Goal: Use online tool/utility: Utilize a website feature to perform a specific function

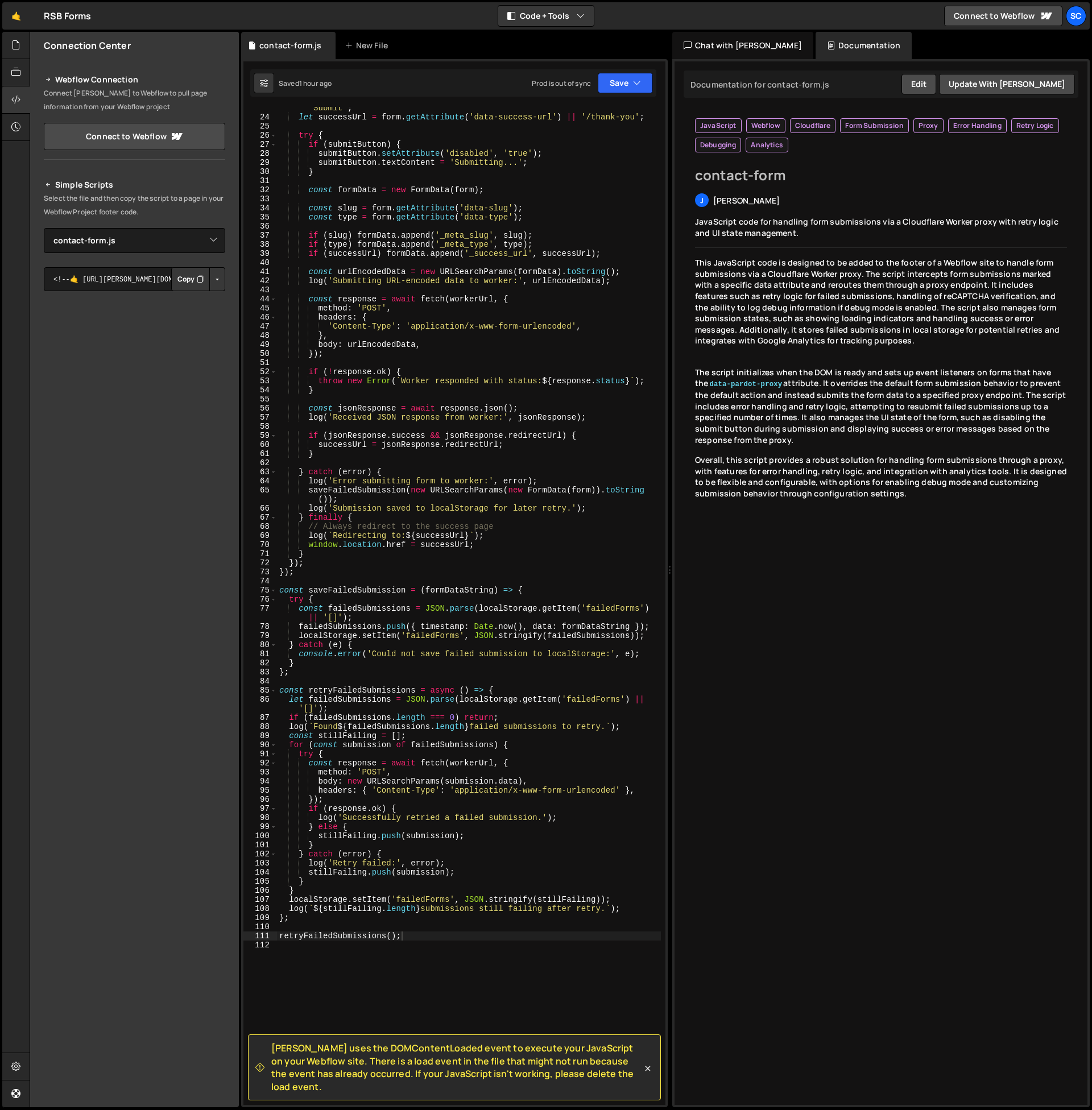
select select "45298"
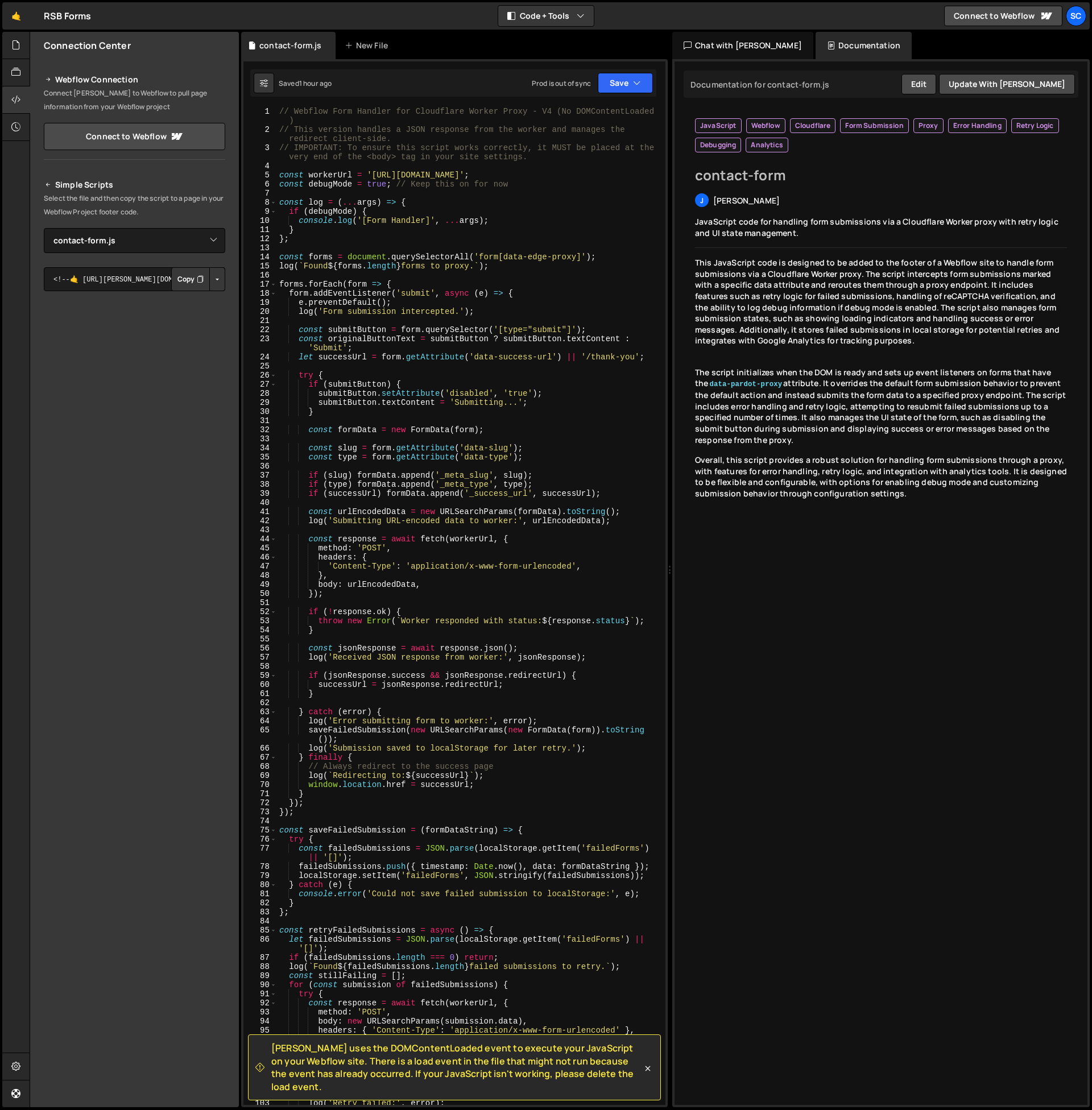
click at [490, 772] on div "// Webflow Form Handler for Cloudflare Worker Proxy - V4 (No DOMContentLoaded )…" at bounding box center [468, 620] width 384 height 1025
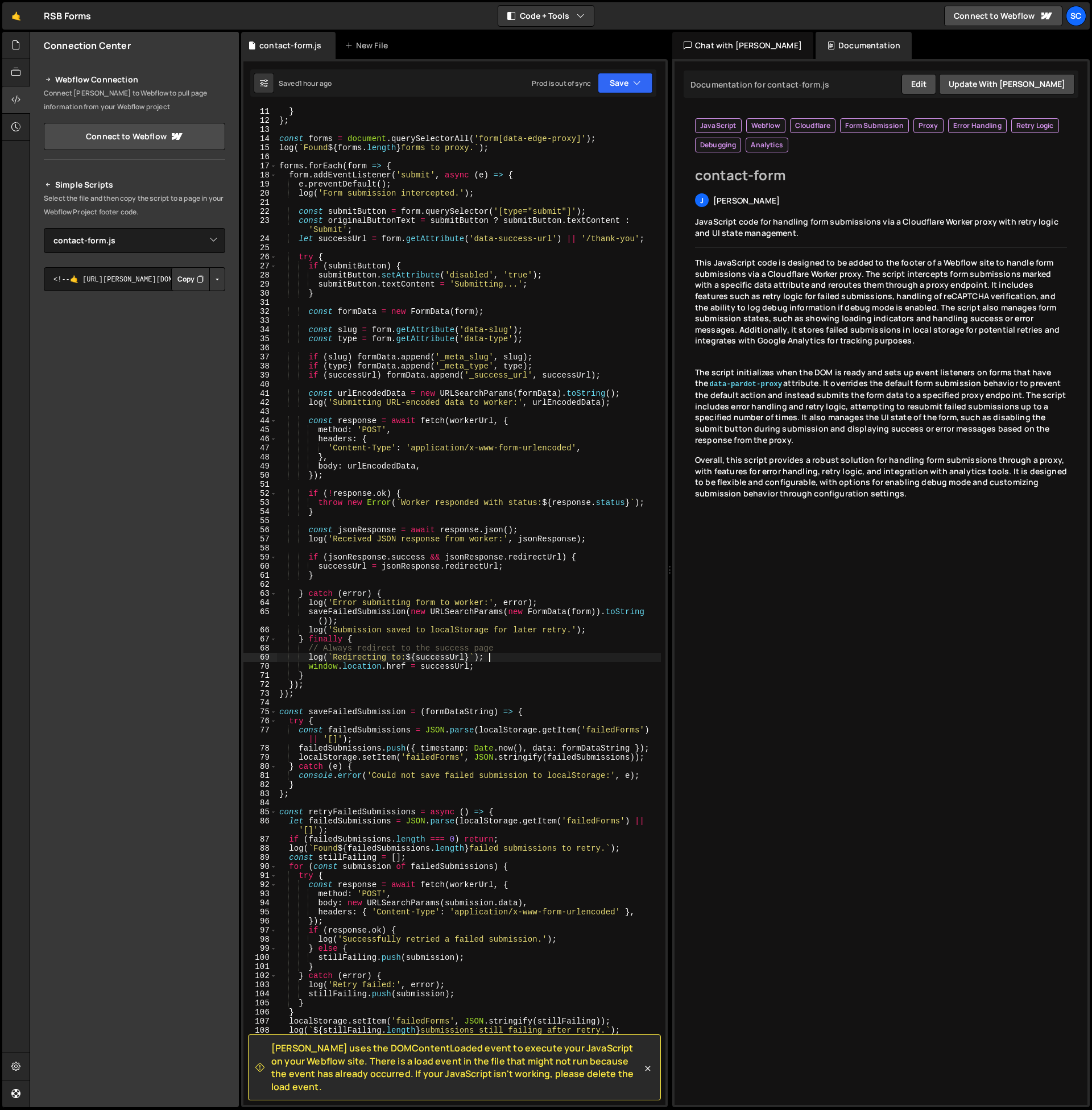
scroll to position [262, 0]
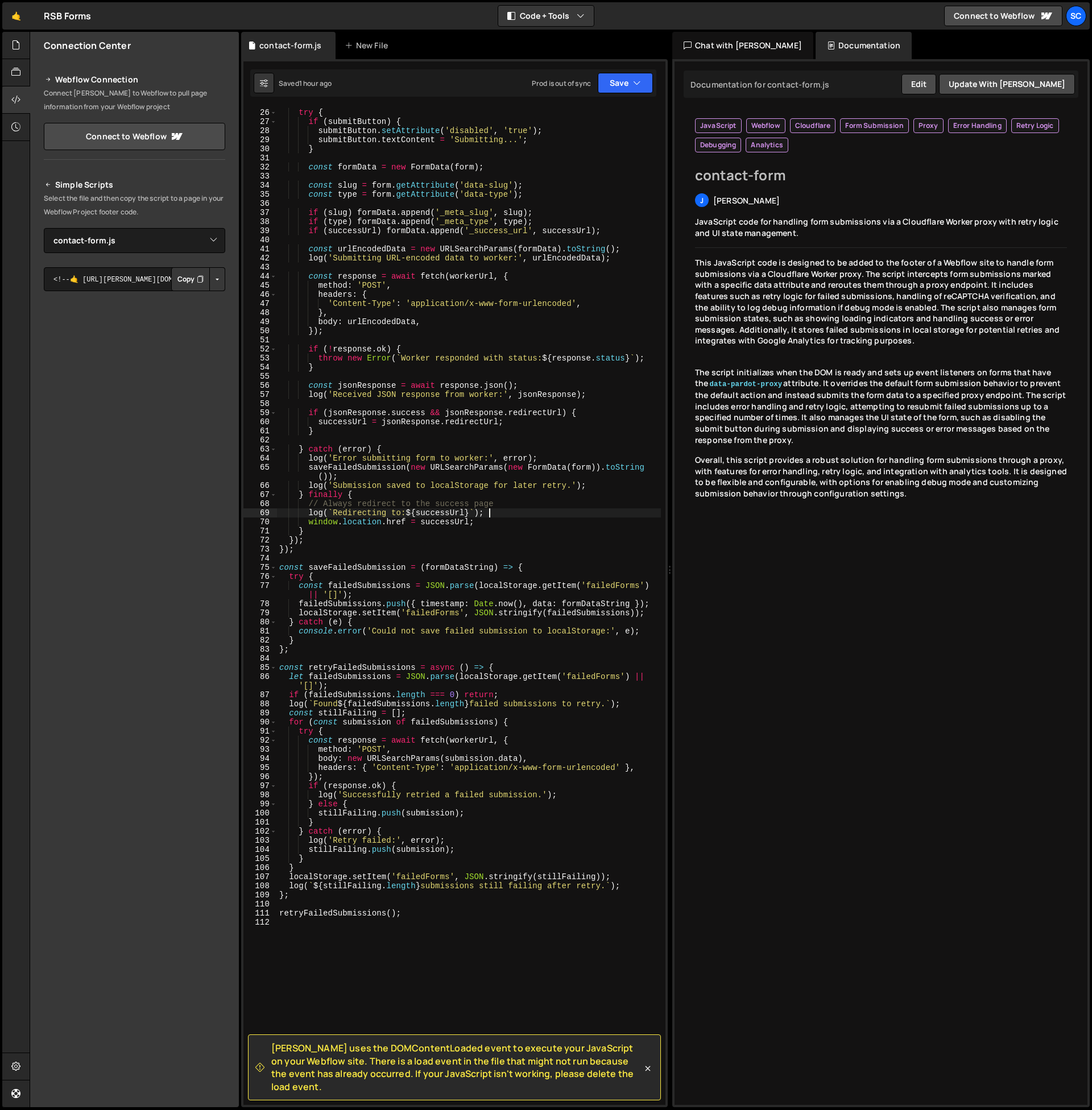
click at [490, 771] on div "try { if ( submitButton ) { submitButton . setAttribute ( 'disabled' , 'true' )…" at bounding box center [468, 607] width 384 height 1016
click at [468, 916] on div "try { if ( submitButton ) { submitButton . setAttribute ( 'disabled' , 'true' )…" at bounding box center [468, 607] width 384 height 1016
type textarea "retryFailedSubmissions();"
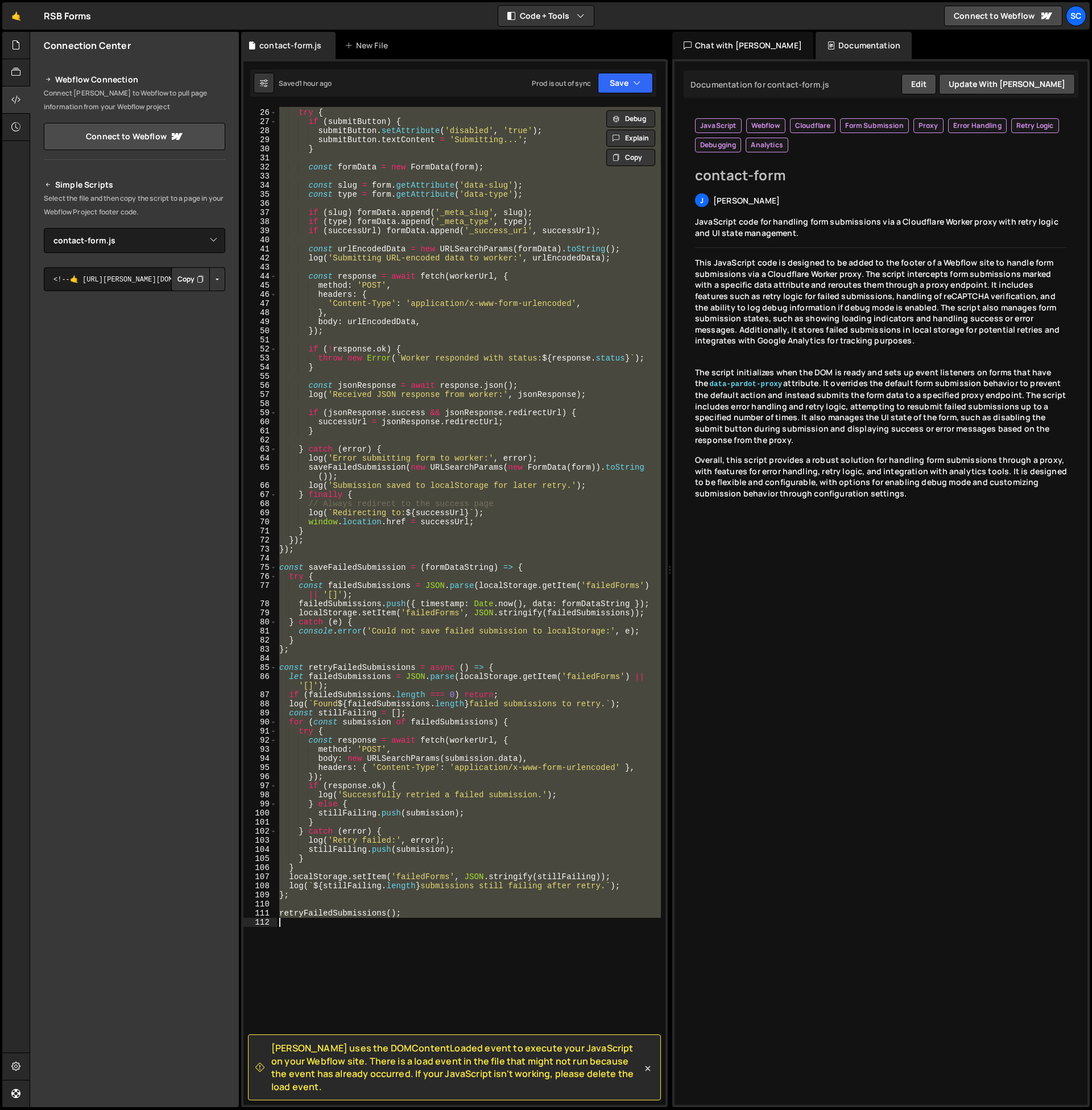
click at [731, 44] on div "Chat with [PERSON_NAME]" at bounding box center [742, 45] width 141 height 27
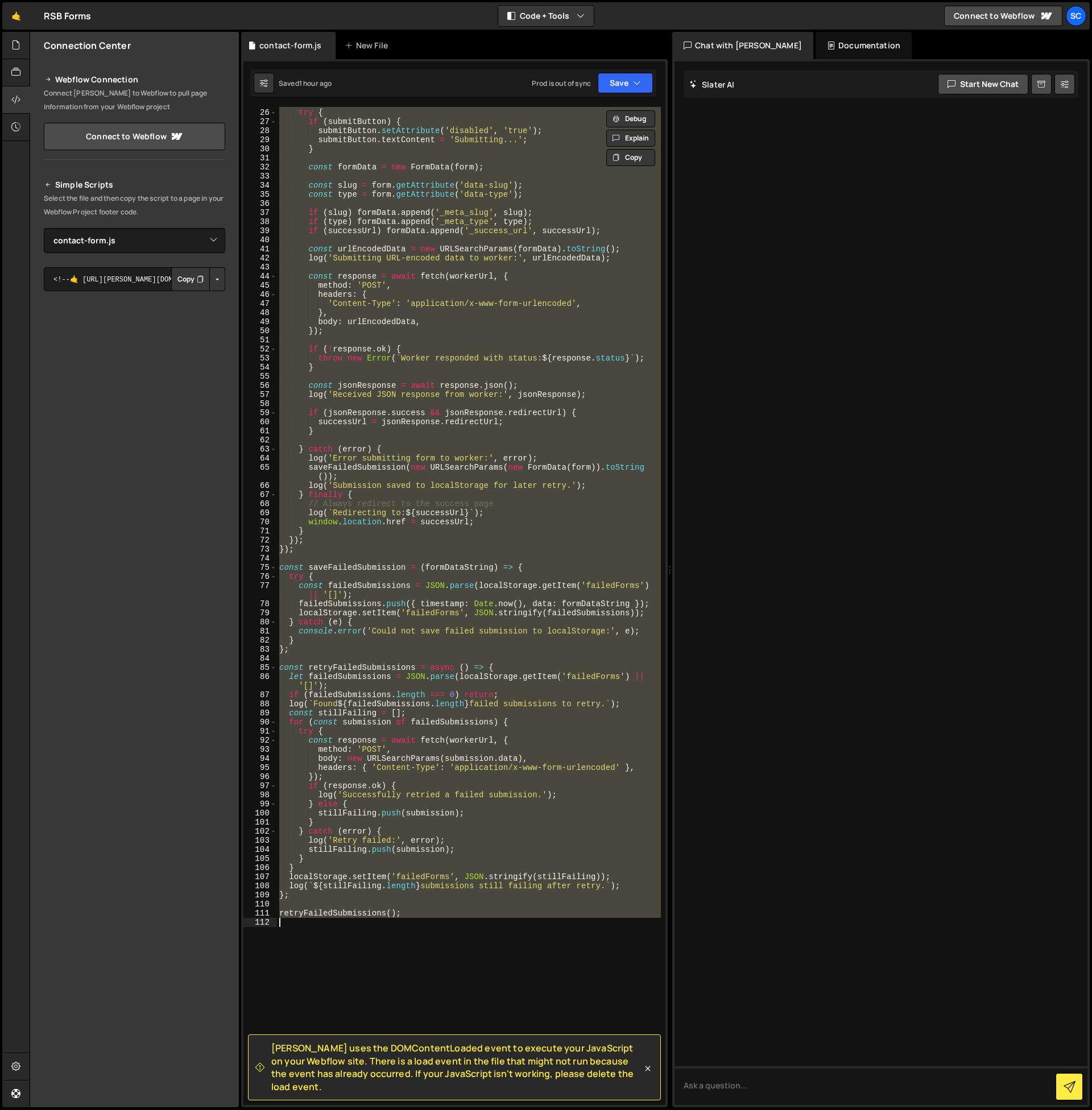
click at [488, 940] on div "try { if ( submitButton ) { submitButton . setAttribute ( 'disabled' , 'true' )…" at bounding box center [468, 606] width 384 height 998
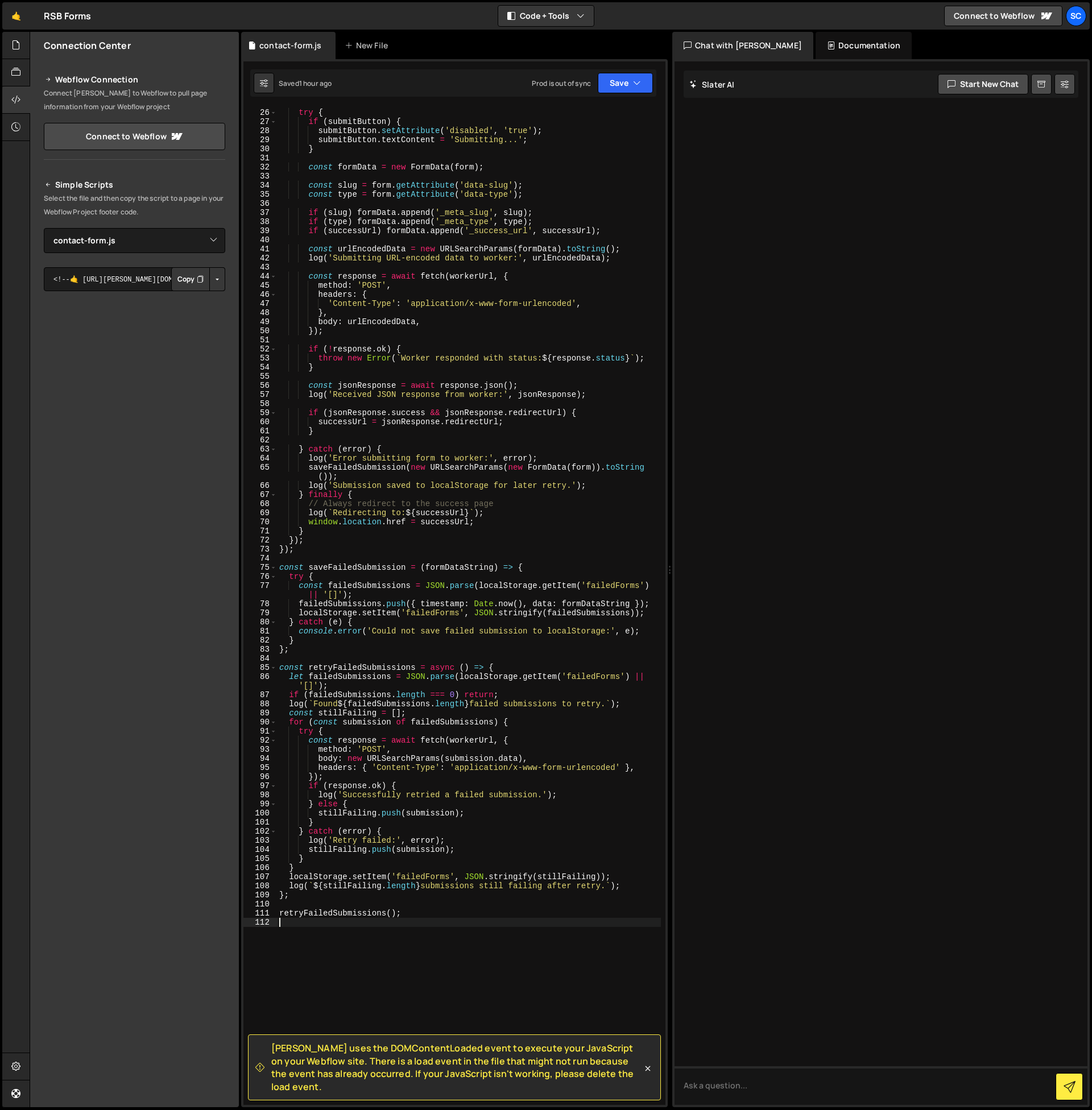
click at [489, 888] on div "try { if ( submitButton ) { submitButton . setAttribute ( 'disabled' , 'true' )…" at bounding box center [468, 607] width 384 height 1016
type textarea "retryFailedSubmissions();"
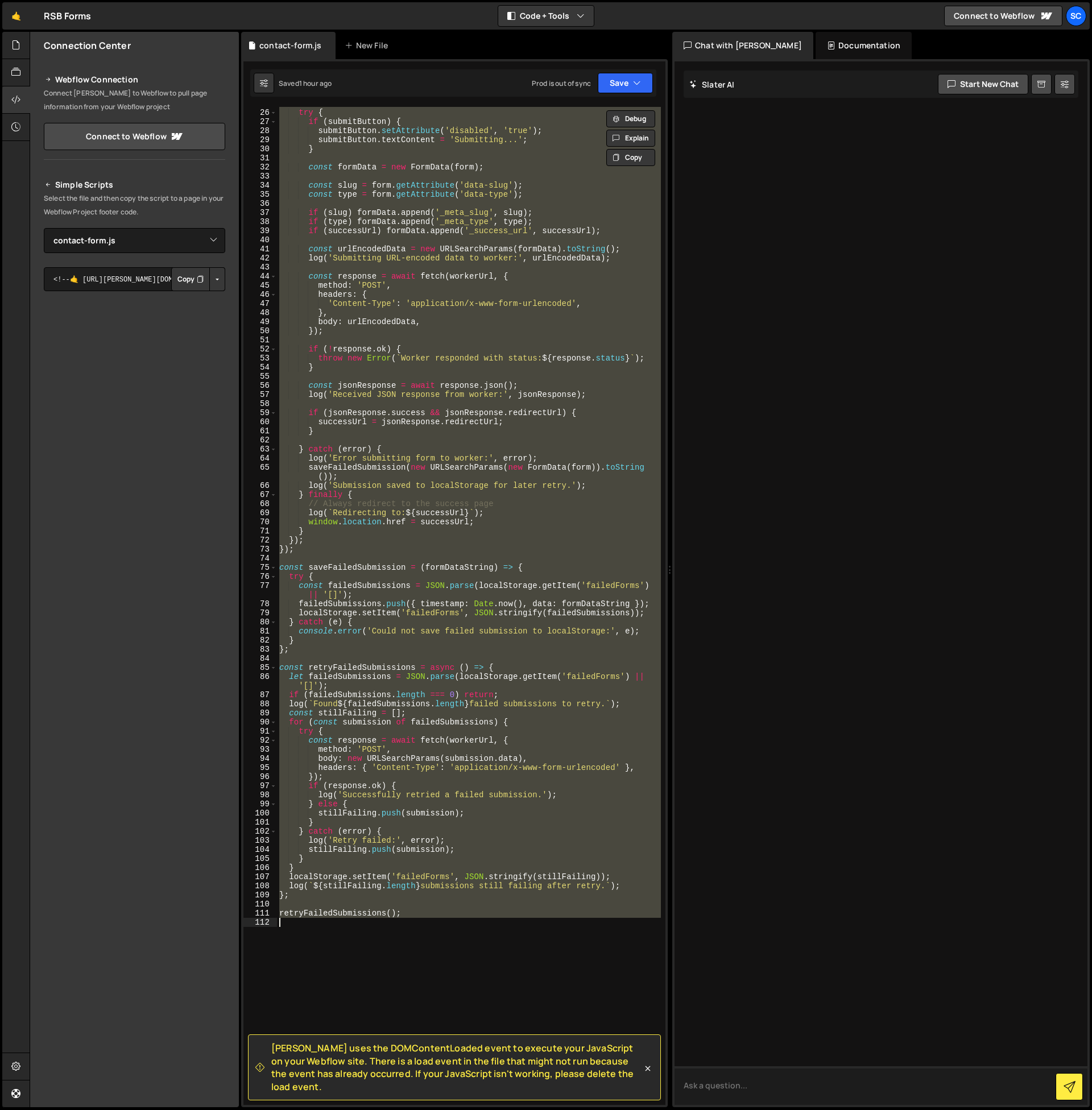
click at [799, 1083] on textarea at bounding box center [880, 1086] width 413 height 39
paste textarea "// Webflow Form Handler for Cloudflare Worker Proxy - V4 (No DOMContentLoaded) …"
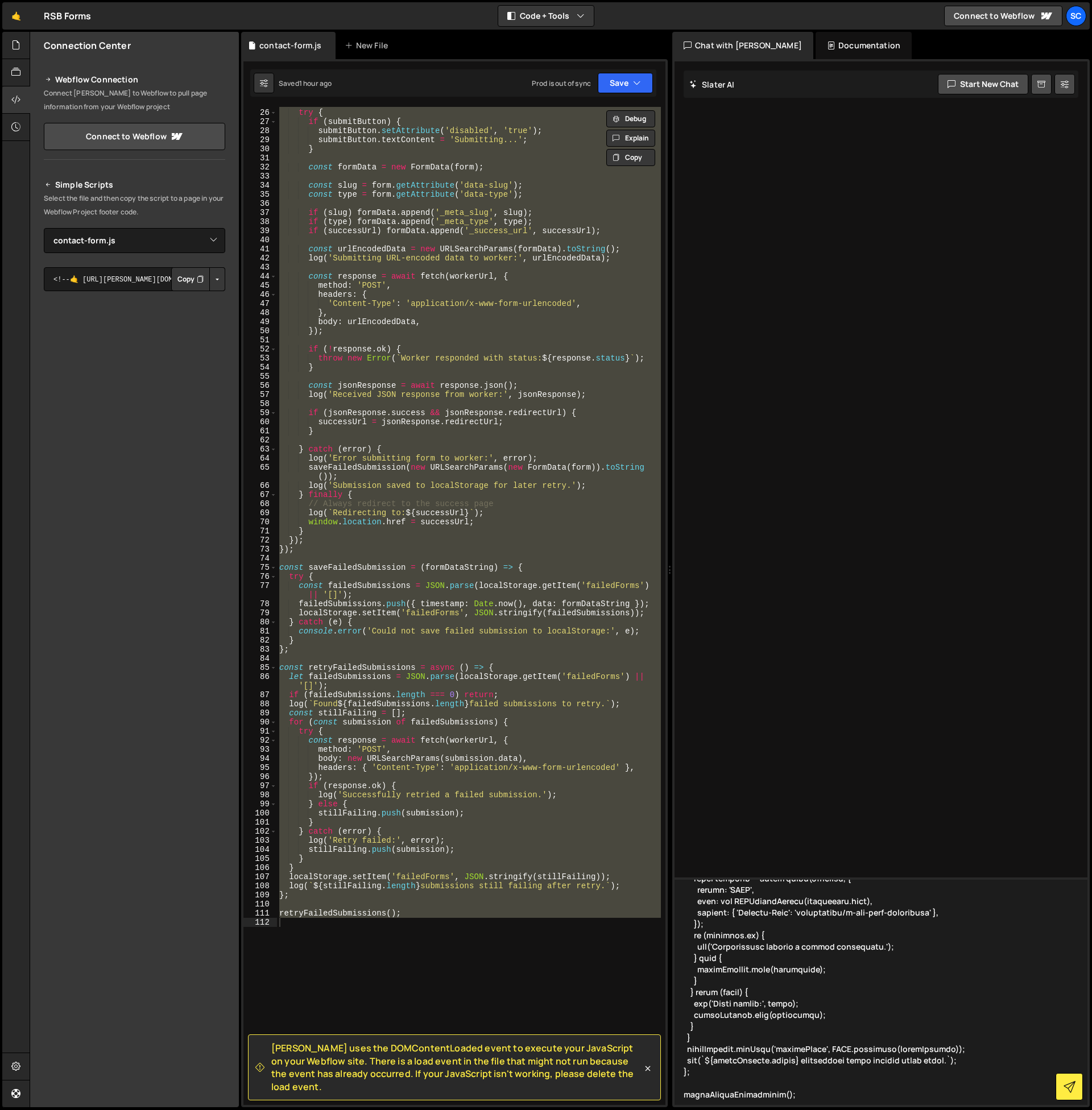
scroll to position [1094, 0]
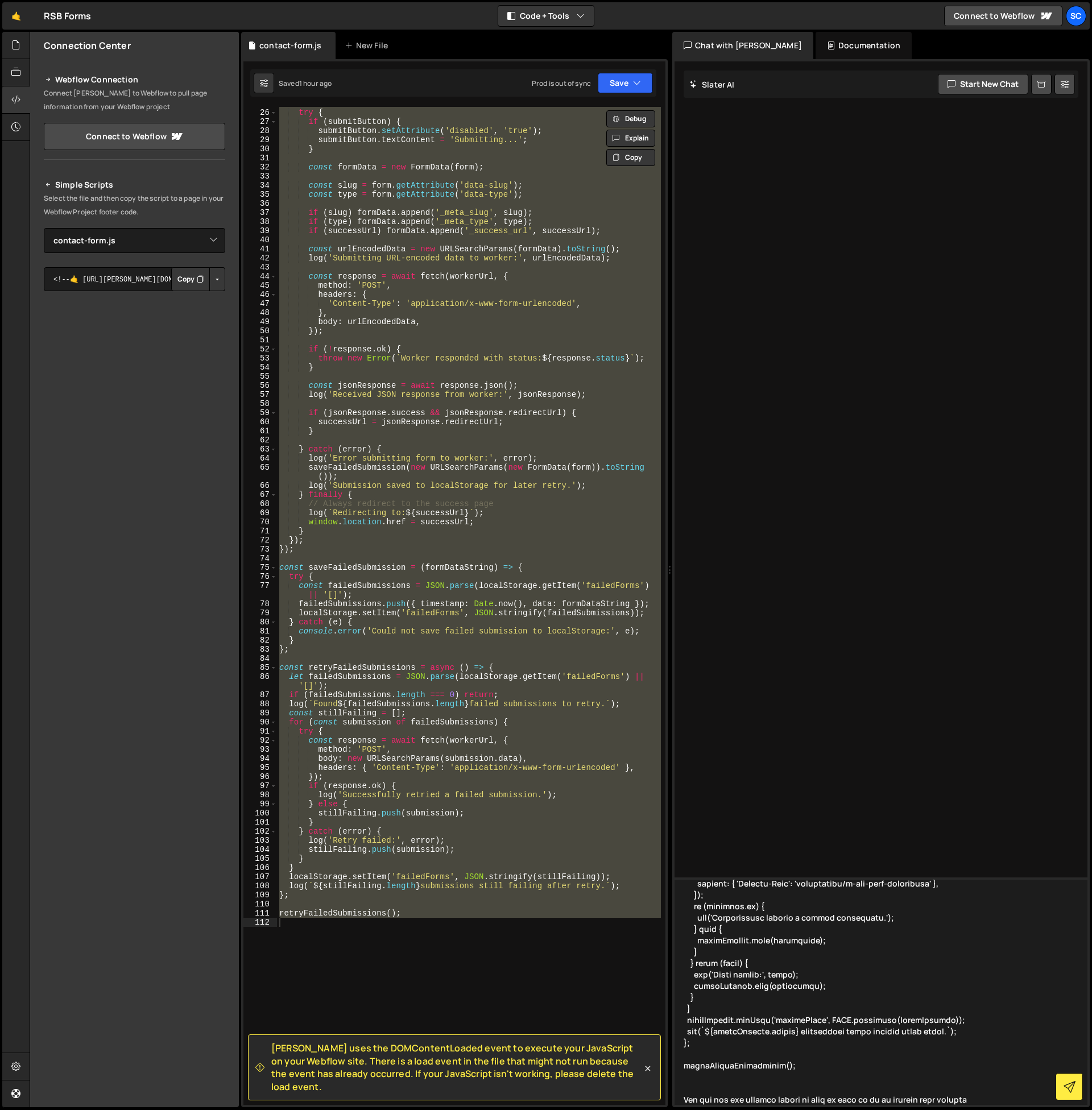
type textarea "// Webflow Form Handler for Cloudflare Worker Proxy - V4 (No DOMContentLoaded) …"
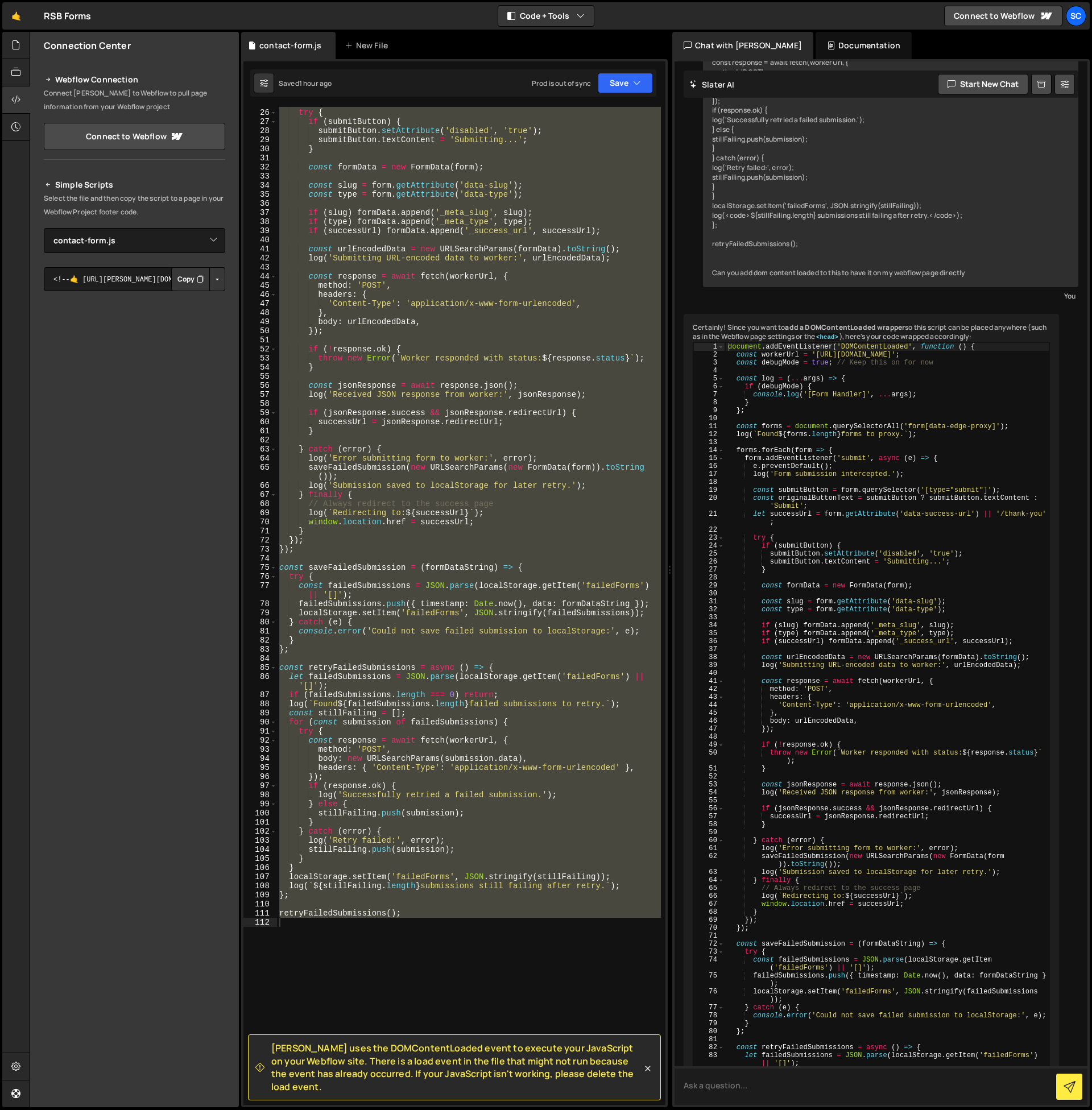
scroll to position [1326, 0]
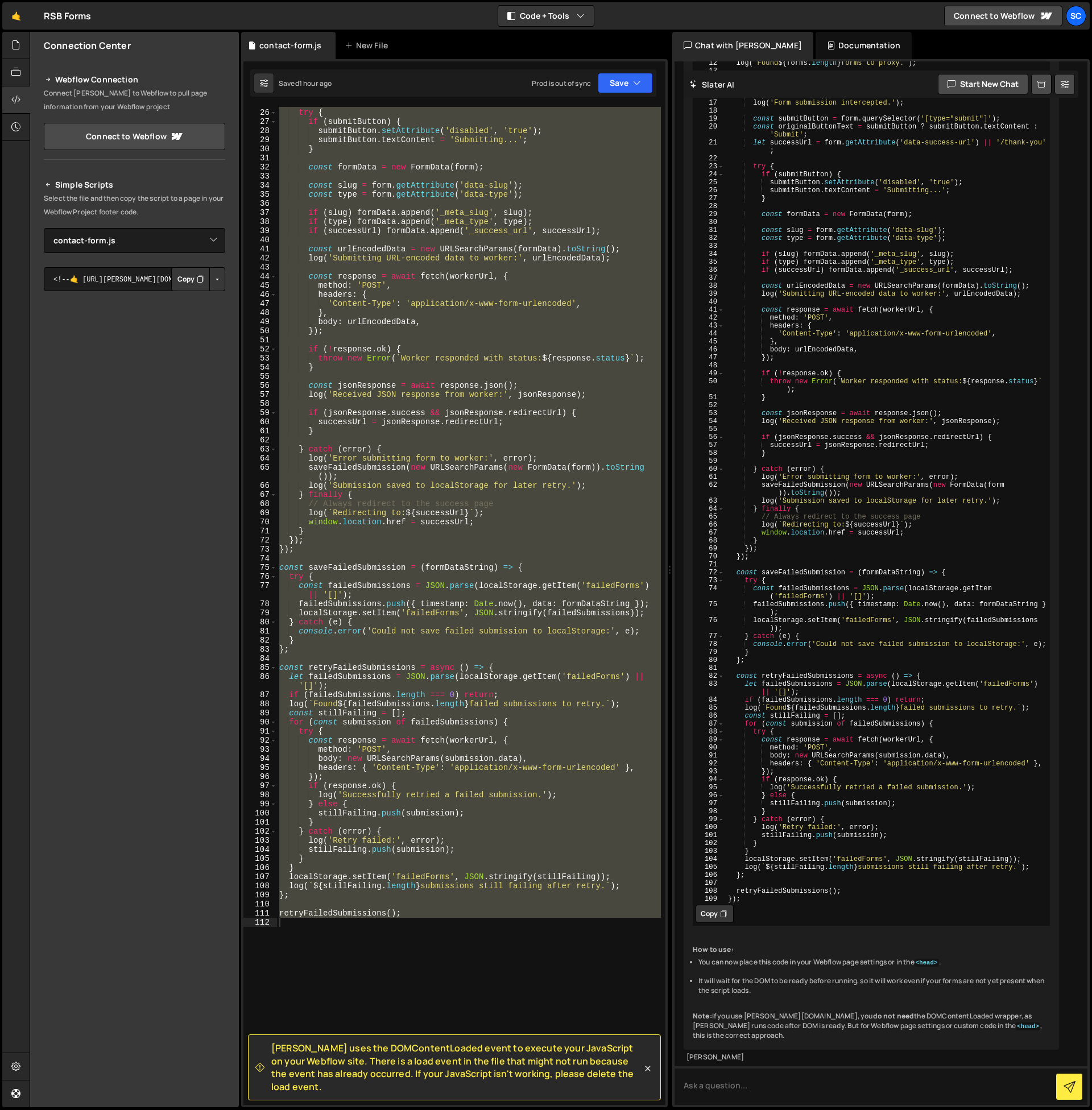
click at [726, 916] on icon at bounding box center [723, 914] width 7 height 11
click at [521, 740] on div "try { if ( submitButton ) { submitButton . setAttribute ( 'disabled' , 'true' )…" at bounding box center [468, 606] width 384 height 998
type textarea "const response = await fetch(workerUrl, {"
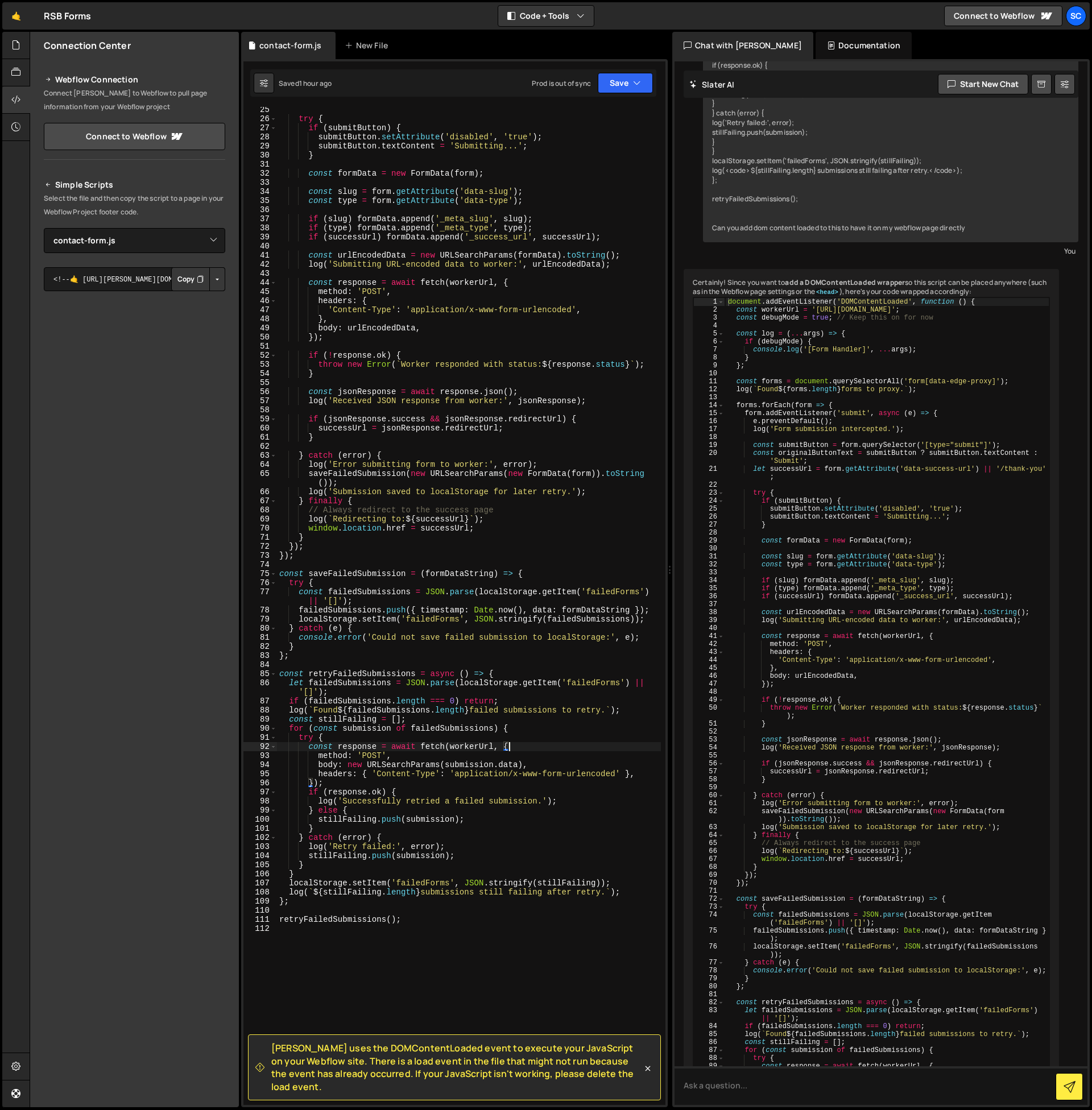
scroll to position [976, 0]
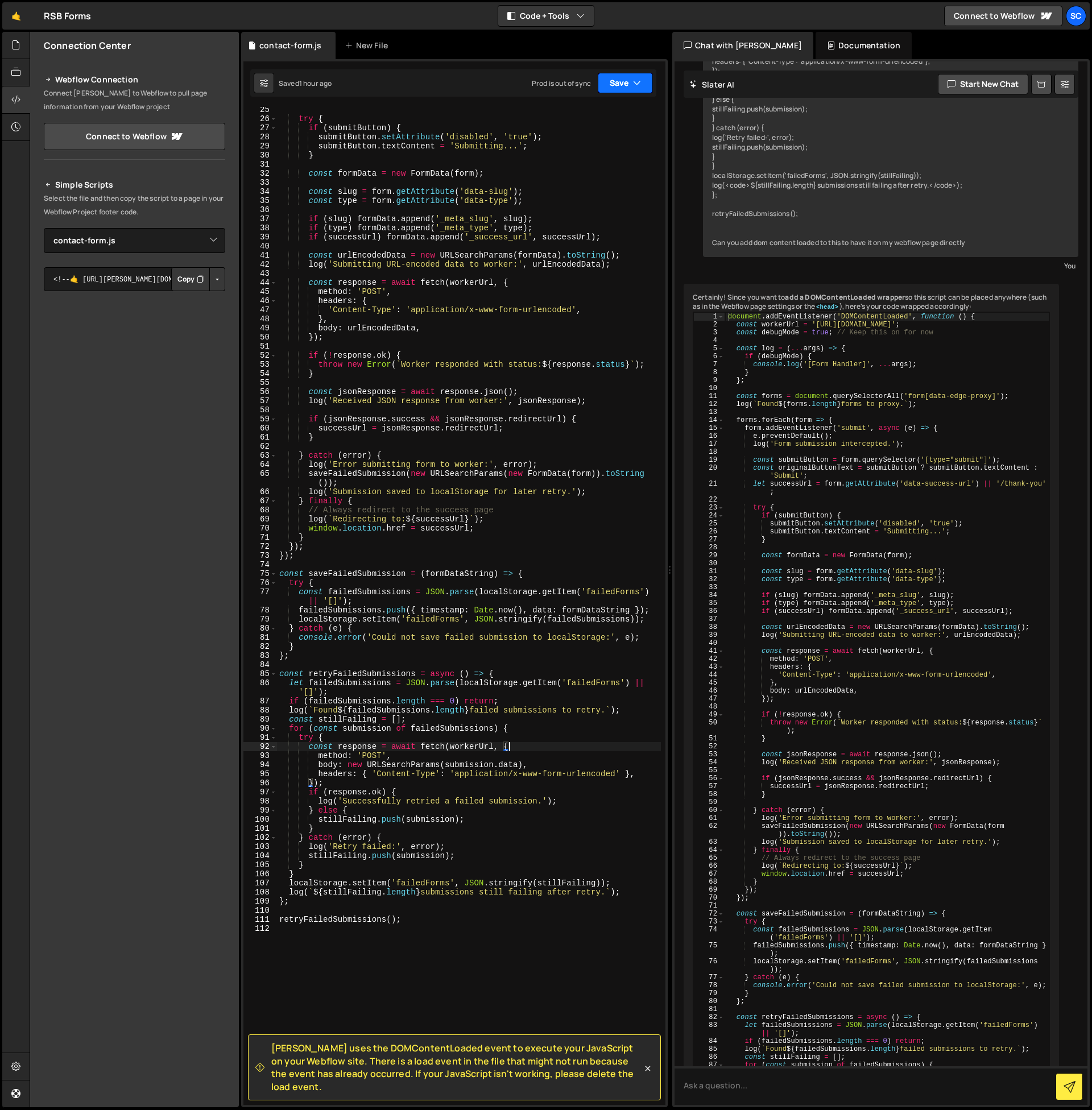
click at [619, 84] on button "Save" at bounding box center [625, 83] width 55 height 21
click at [609, 153] on div "Saved 1 hour ago" at bounding box center [587, 160] width 118 height 14
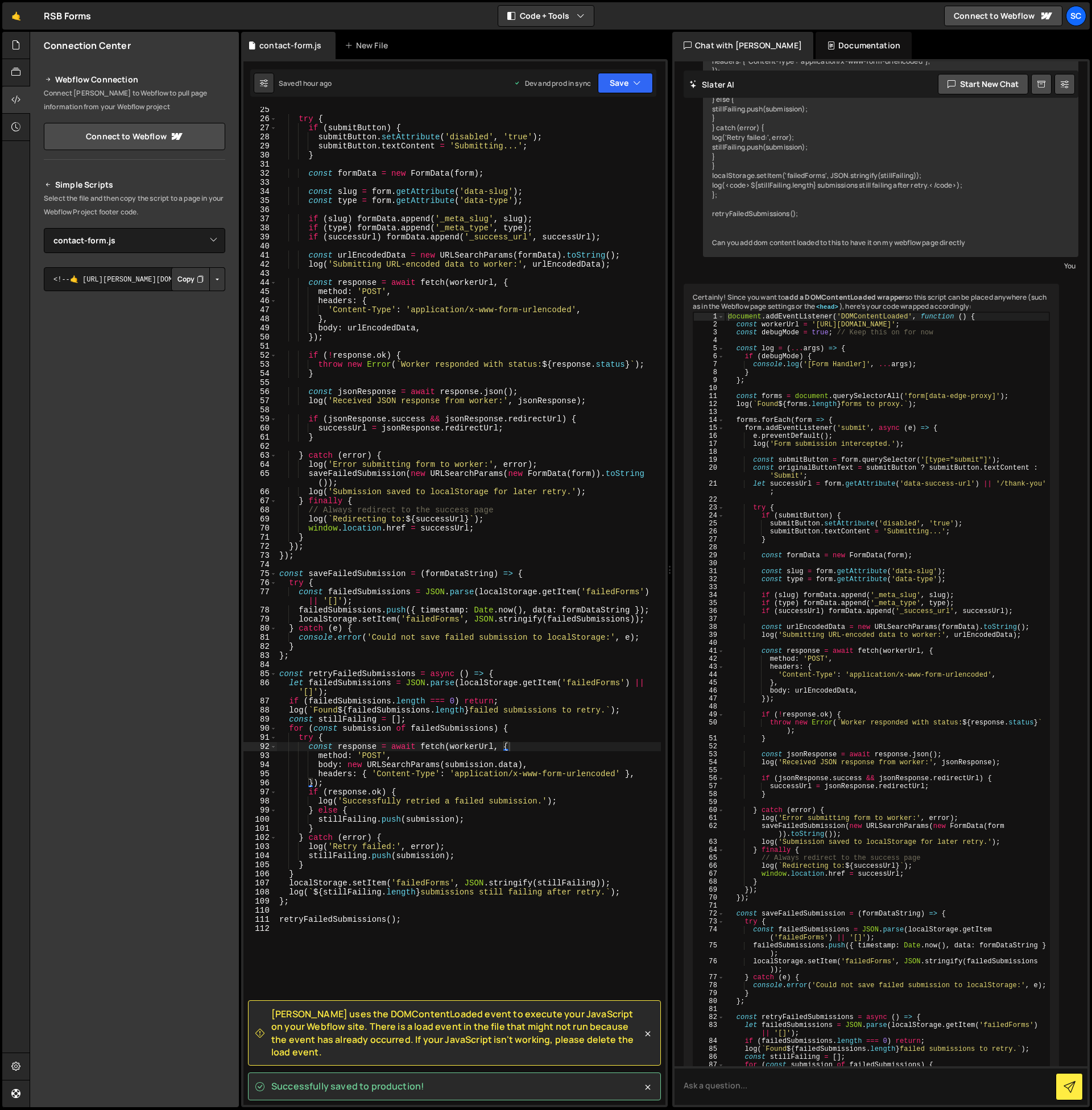
scroll to position [0, 0]
